Goal: Task Accomplishment & Management: Manage account settings

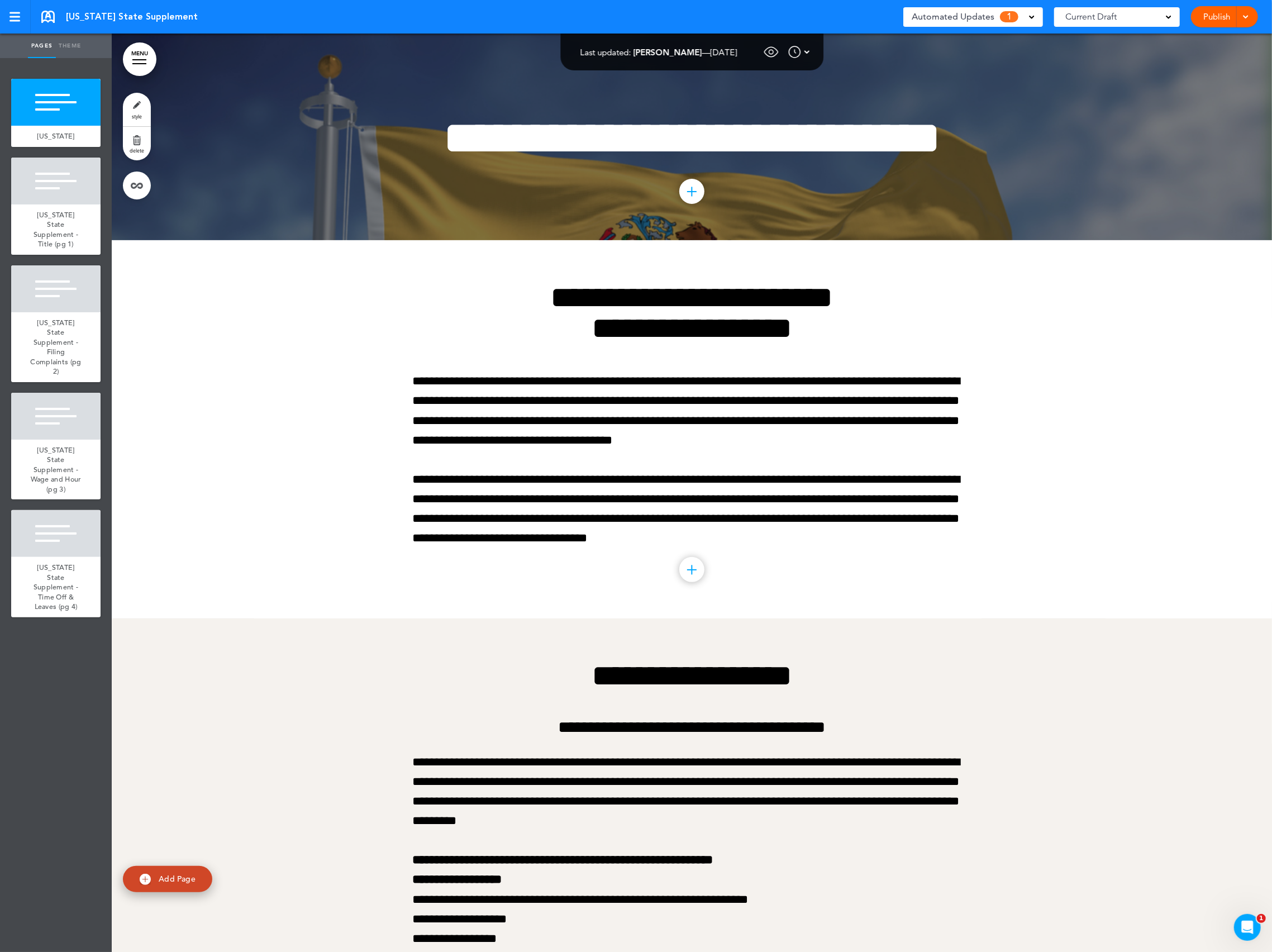
click at [1003, 19] on span "1" at bounding box center [1009, 16] width 18 height 11
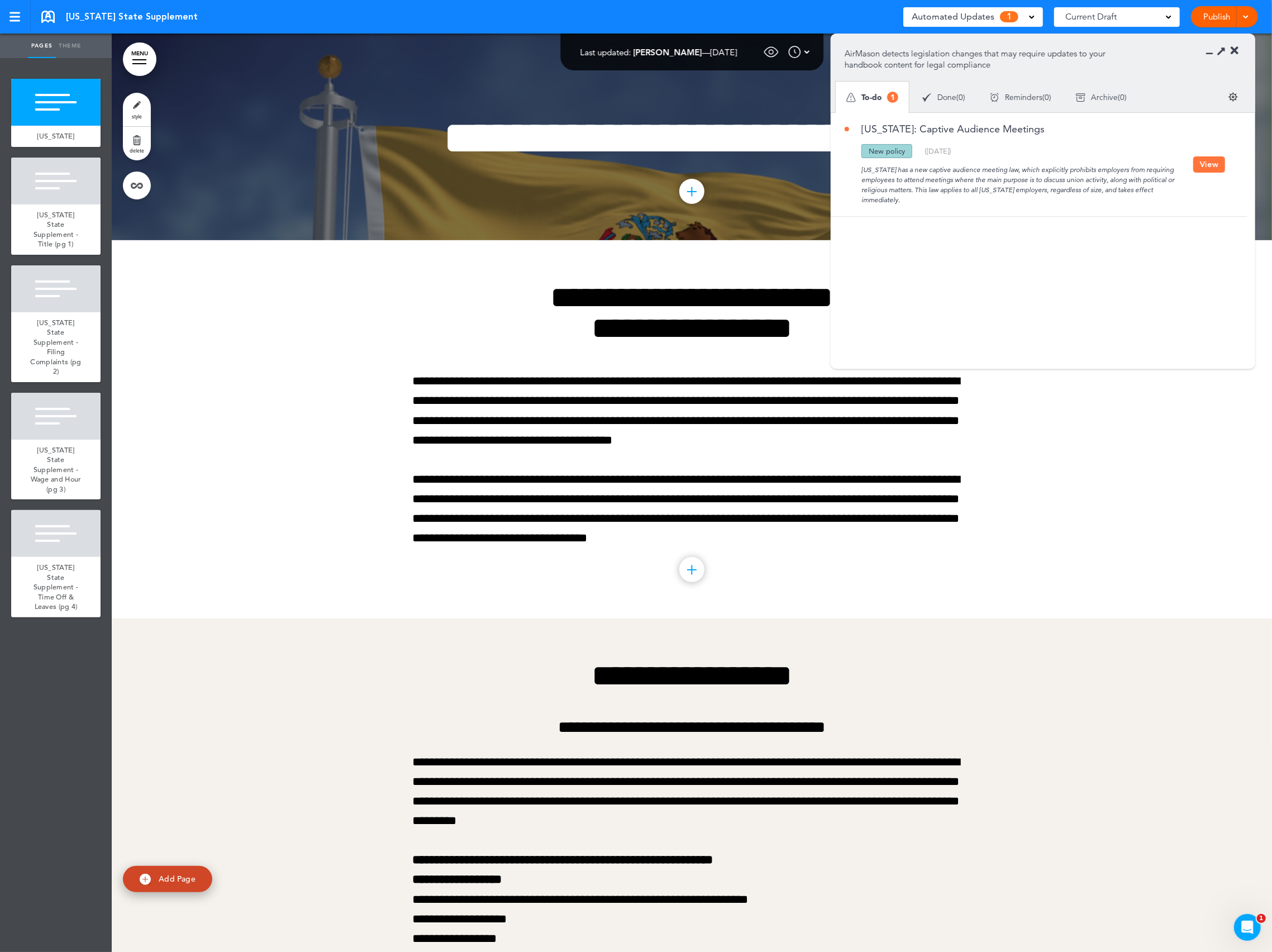
click at [1212, 168] on button "View" at bounding box center [1209, 164] width 32 height 16
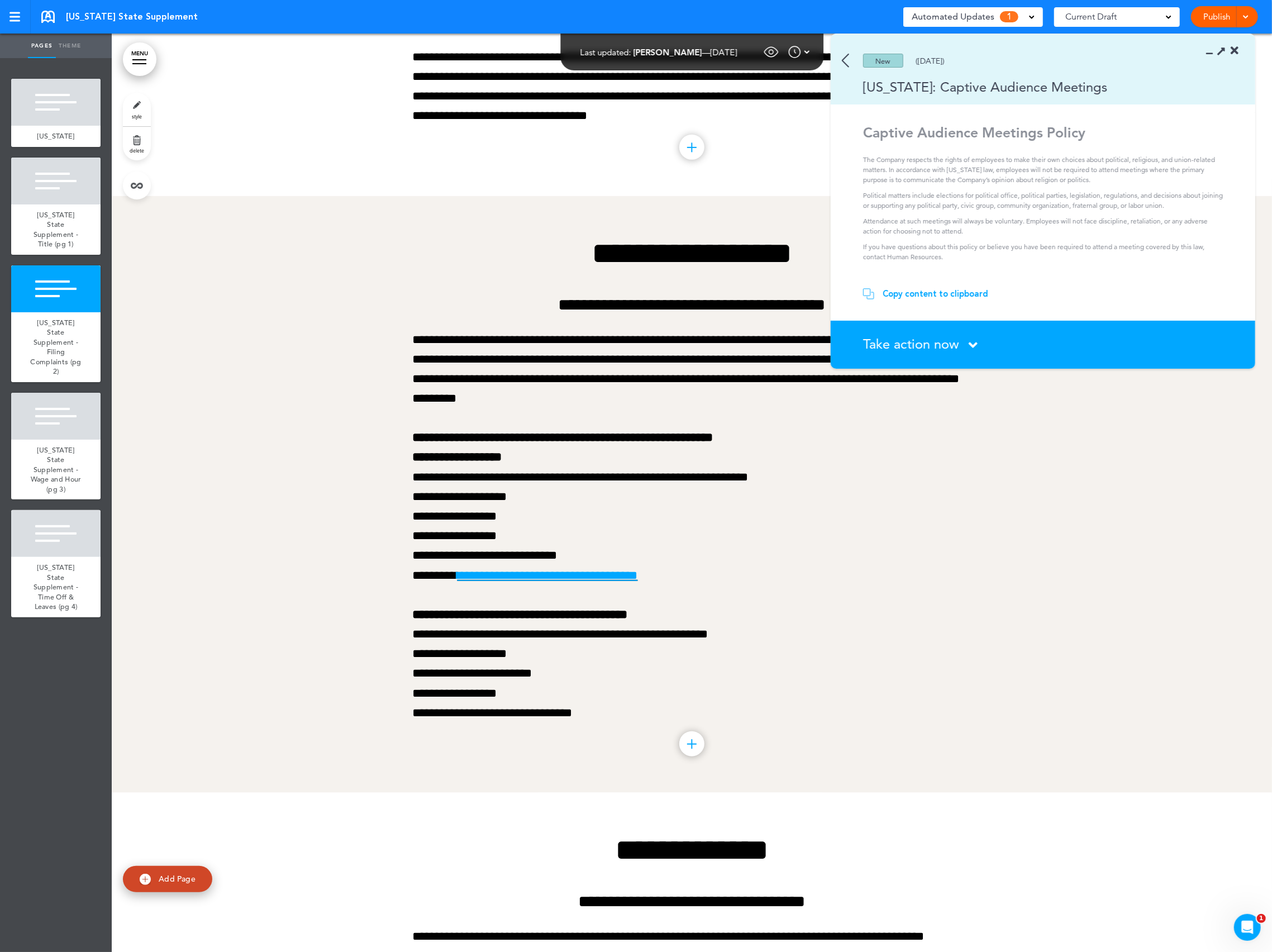
scroll to position [443, 0]
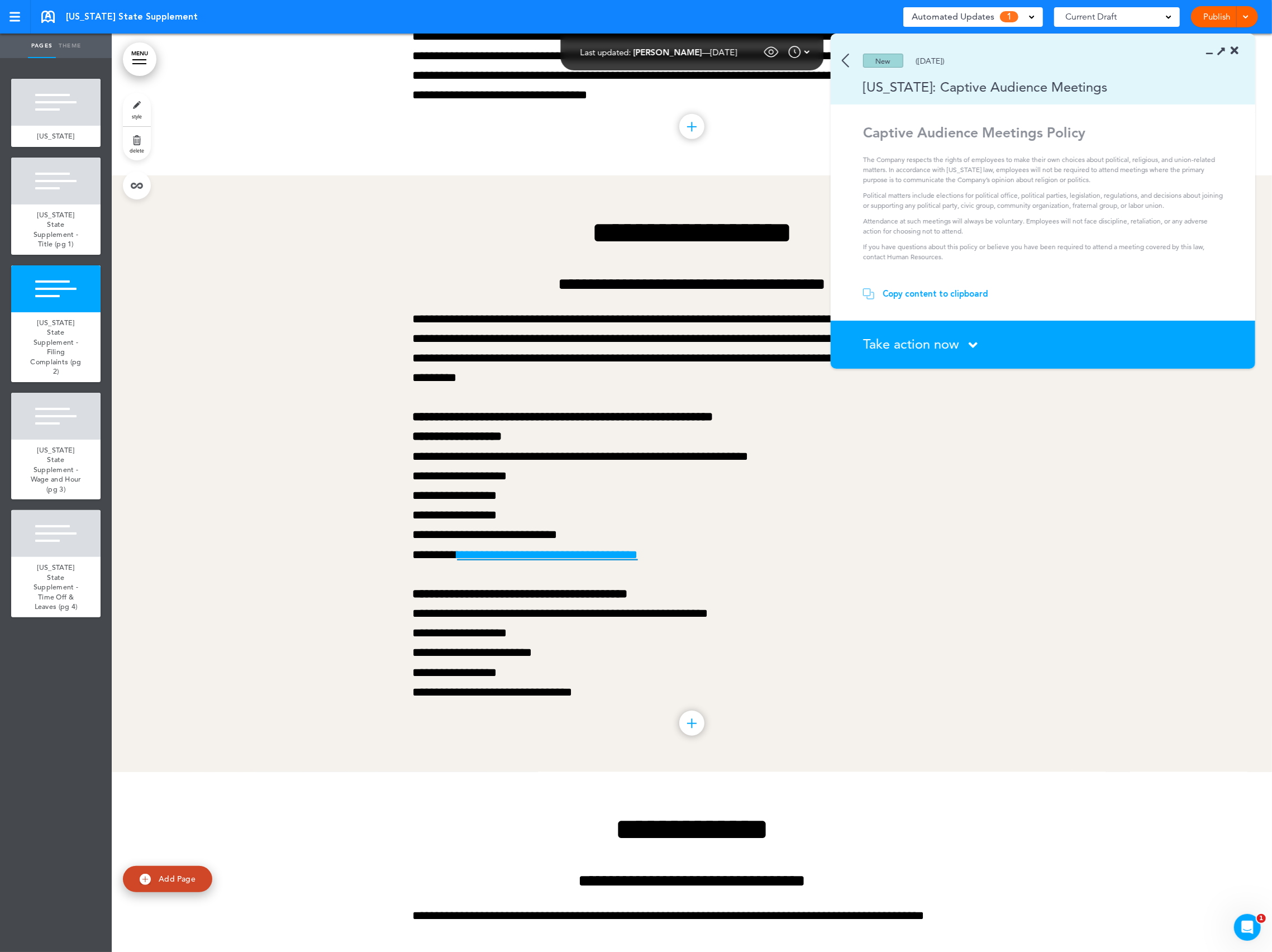
click at [972, 344] on icon at bounding box center [973, 345] width 9 height 14
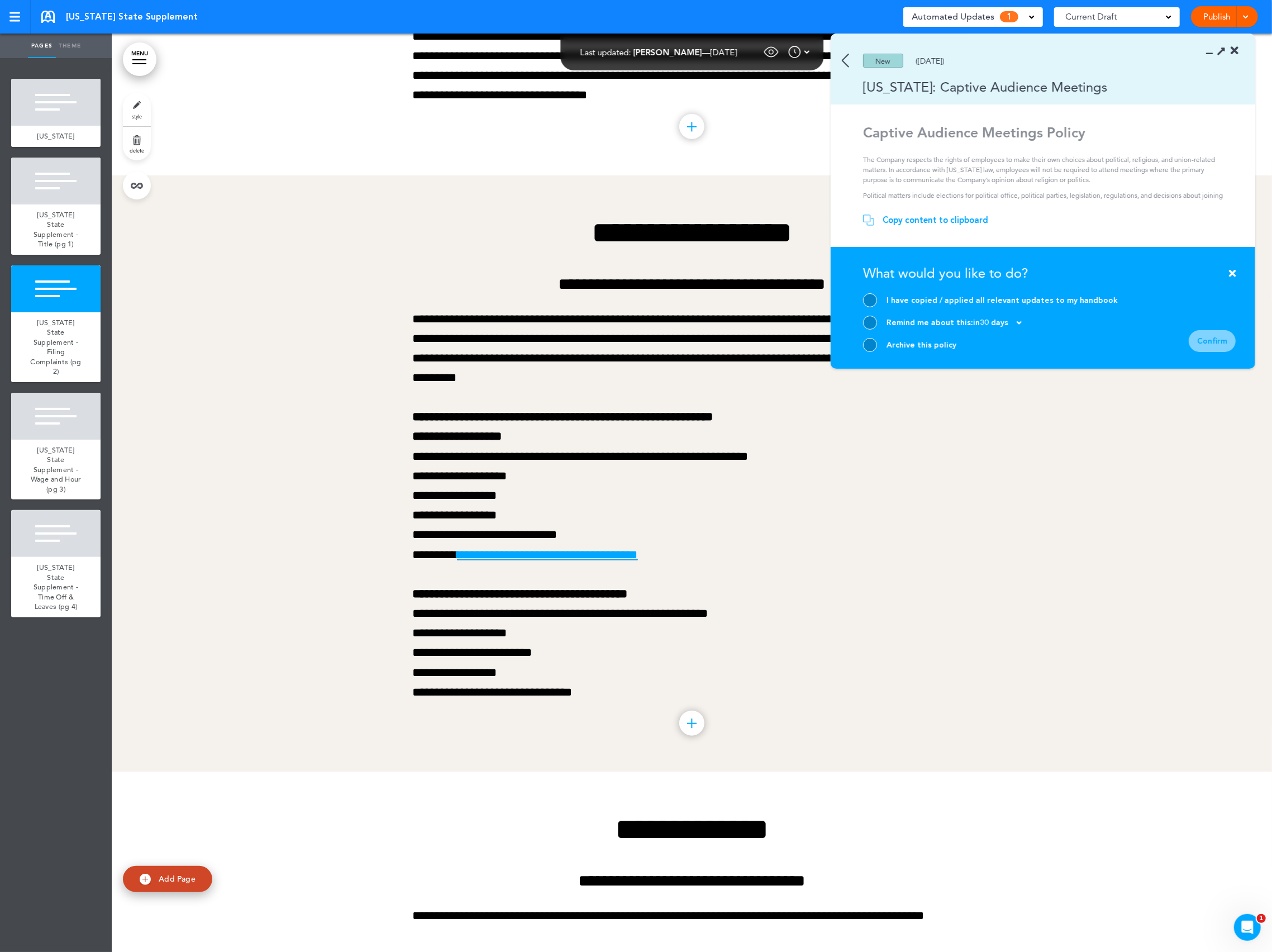
click at [1238, 275] on section "Take action now Click here to change the status What would you like to do? I ha…" at bounding box center [1043, 308] width 425 height 122
click at [870, 304] on div at bounding box center [870, 301] width 14 height 14
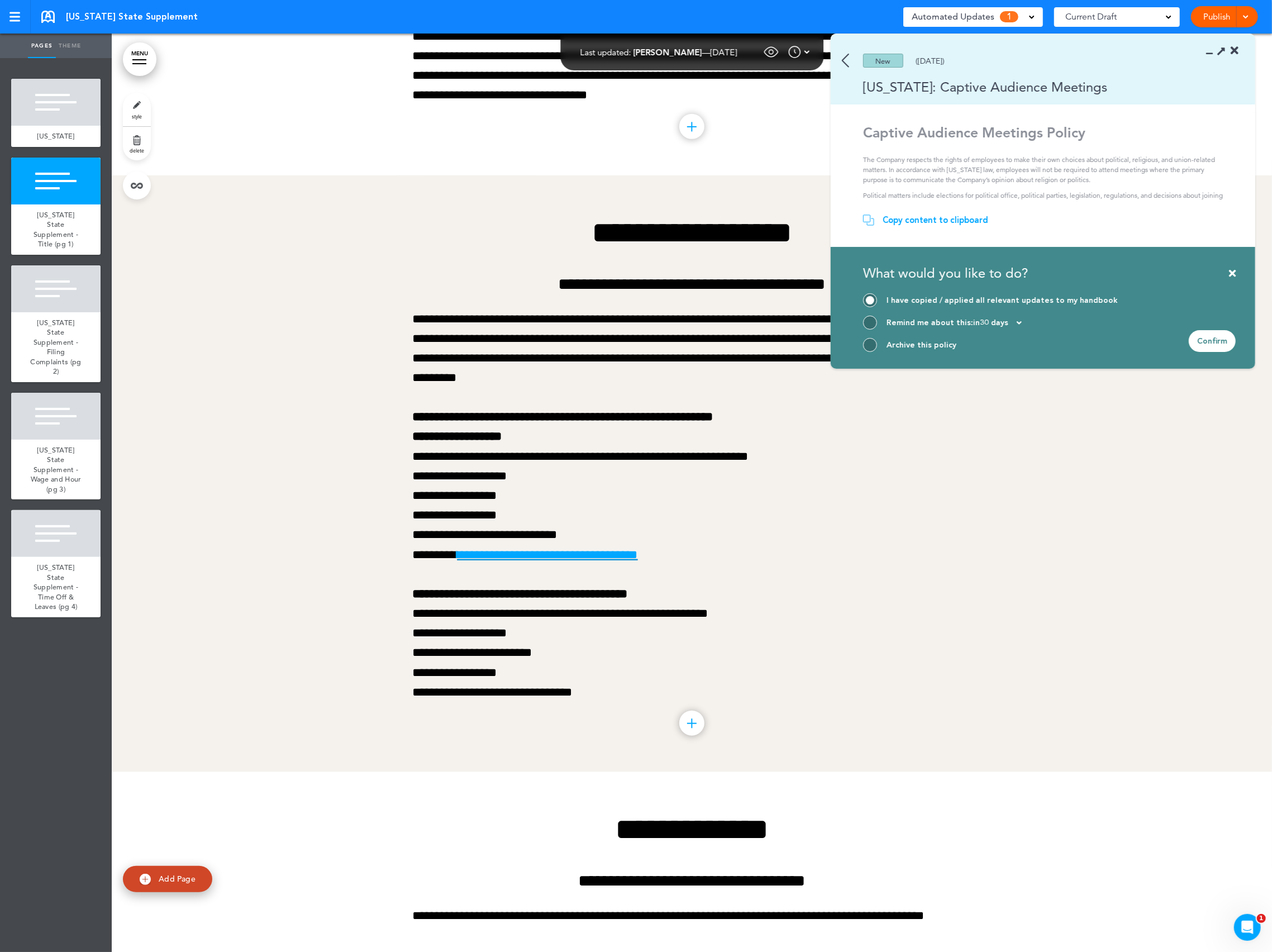
click at [1235, 50] on icon at bounding box center [1234, 51] width 8 height 11
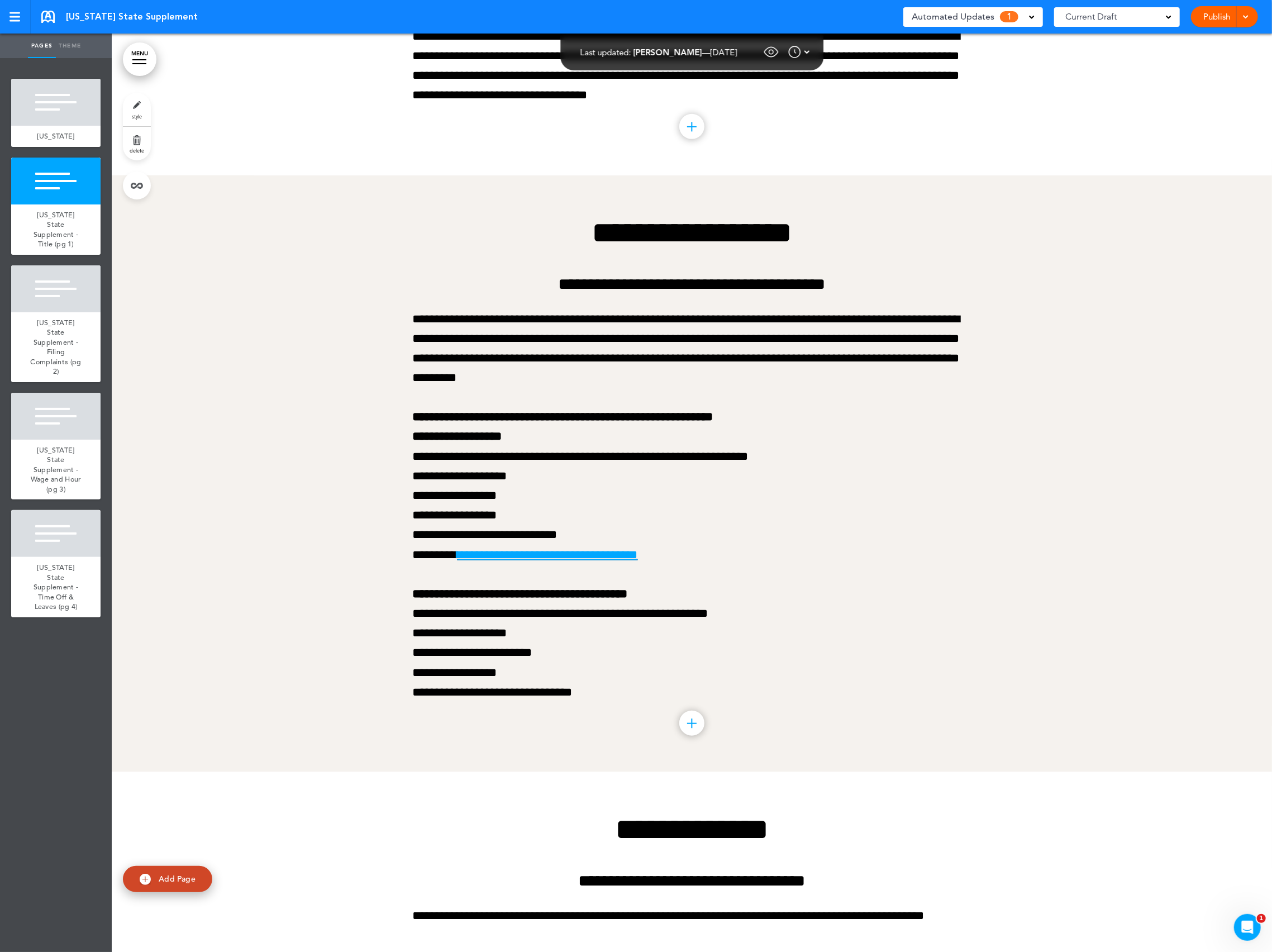
click at [1214, 21] on link "Publish" at bounding box center [1217, 16] width 35 height 21
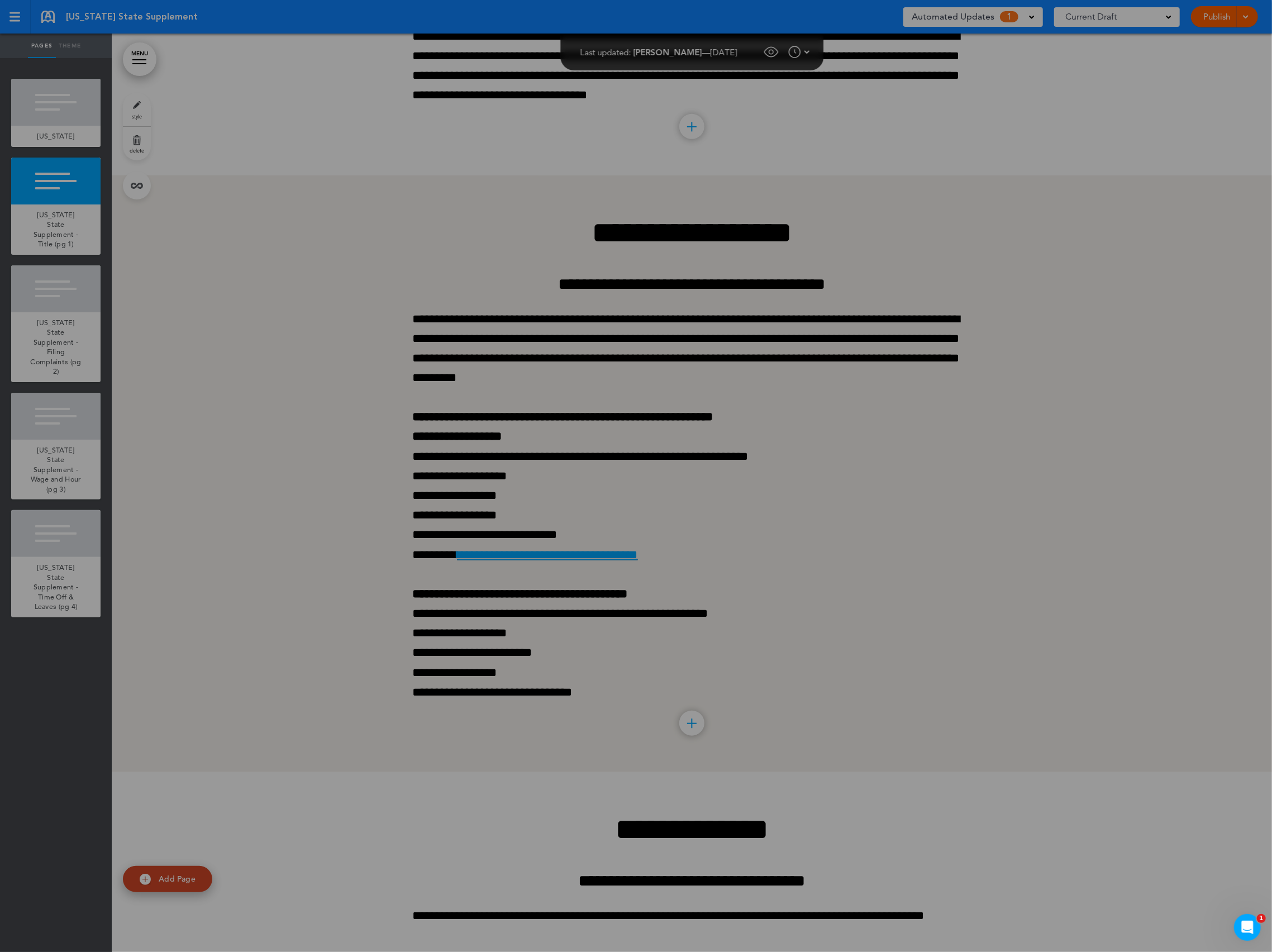
scroll to position [0, 0]
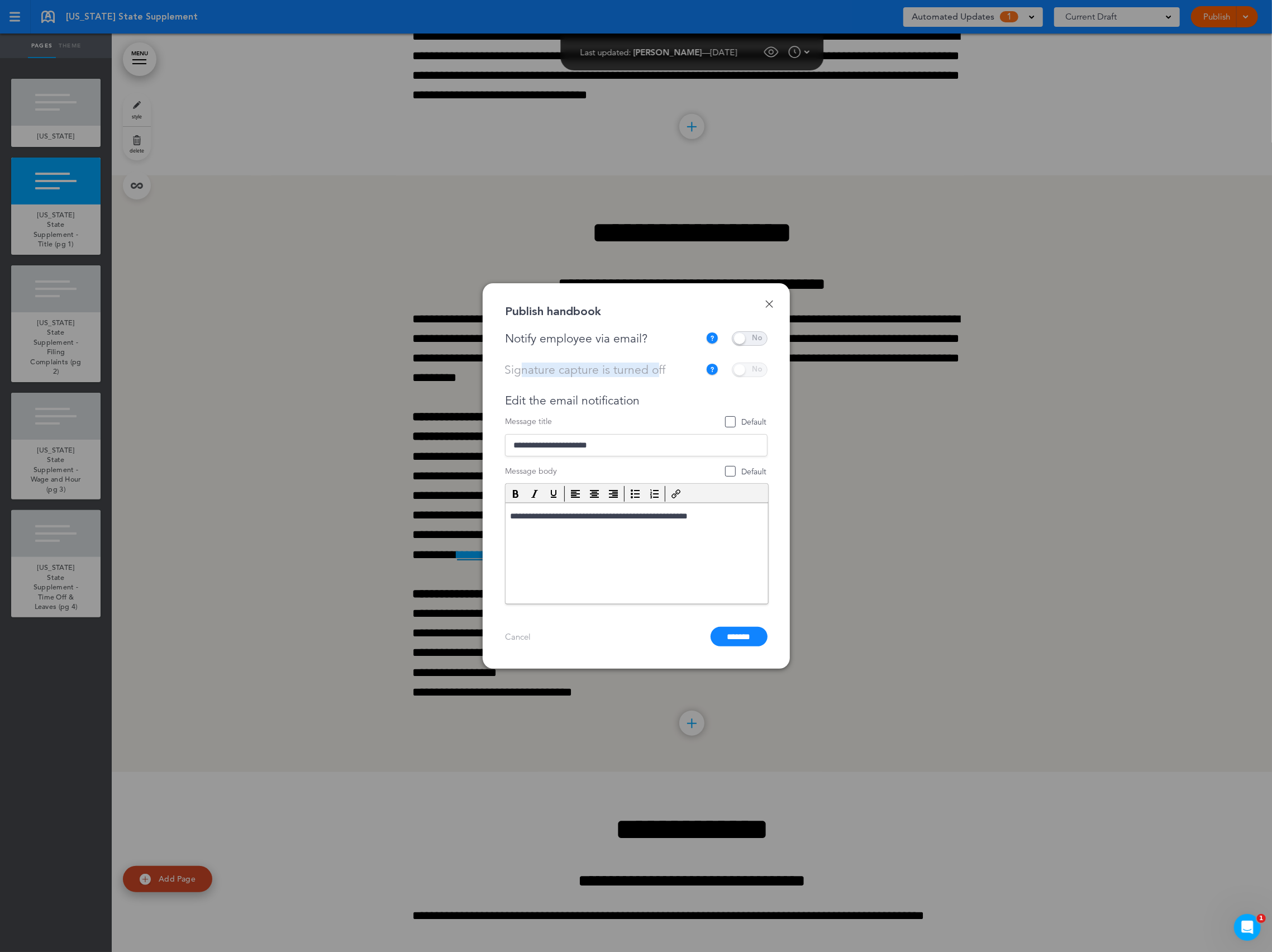
drag, startPoint x: 521, startPoint y: 373, endPoint x: 654, endPoint y: 366, distance: 133.2
click at [654, 366] on div "Signature capture is turned off This current handbook is not collecting signatu…" at bounding box center [636, 370] width 262 height 14
click at [769, 300] on link "Done" at bounding box center [769, 304] width 8 height 8
